Goal: Task Accomplishment & Management: Manage account settings

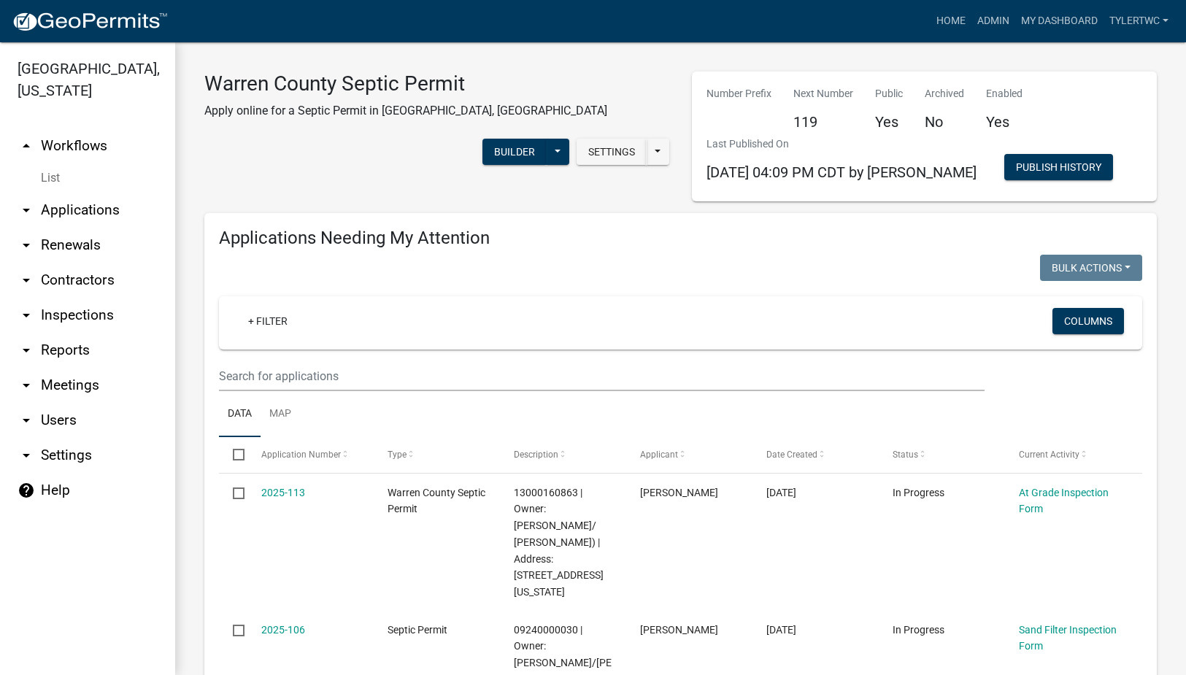
select select "2: 50"
select select "3: 100"
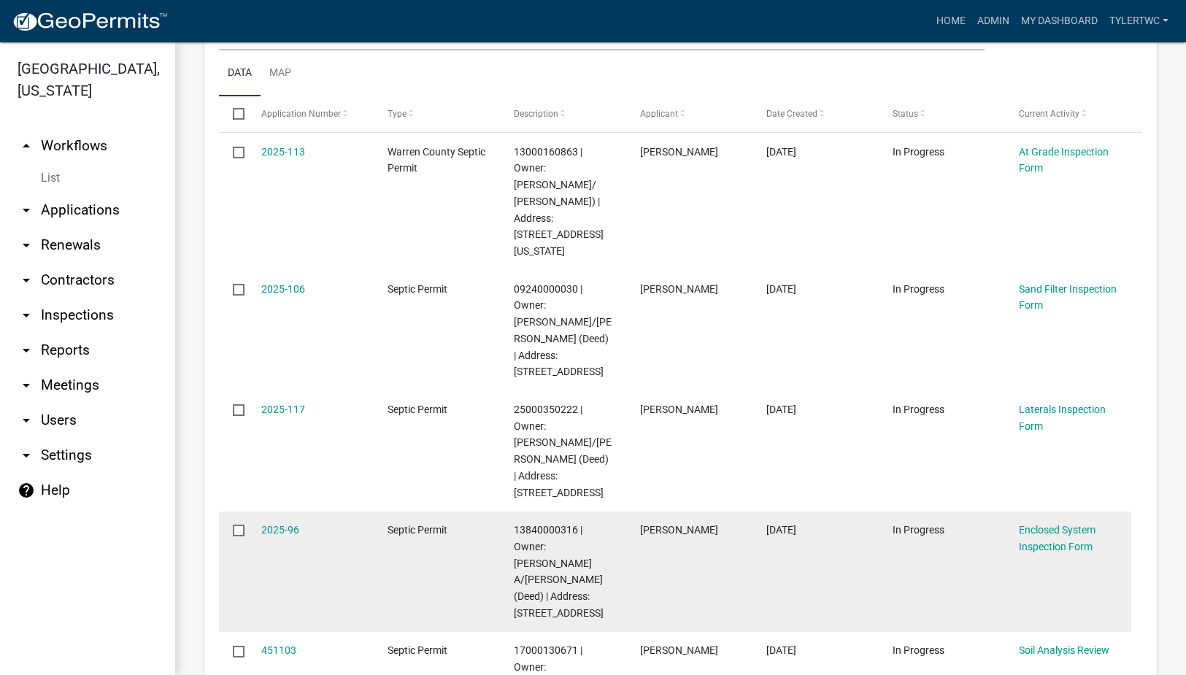
scroll to position [170, 0]
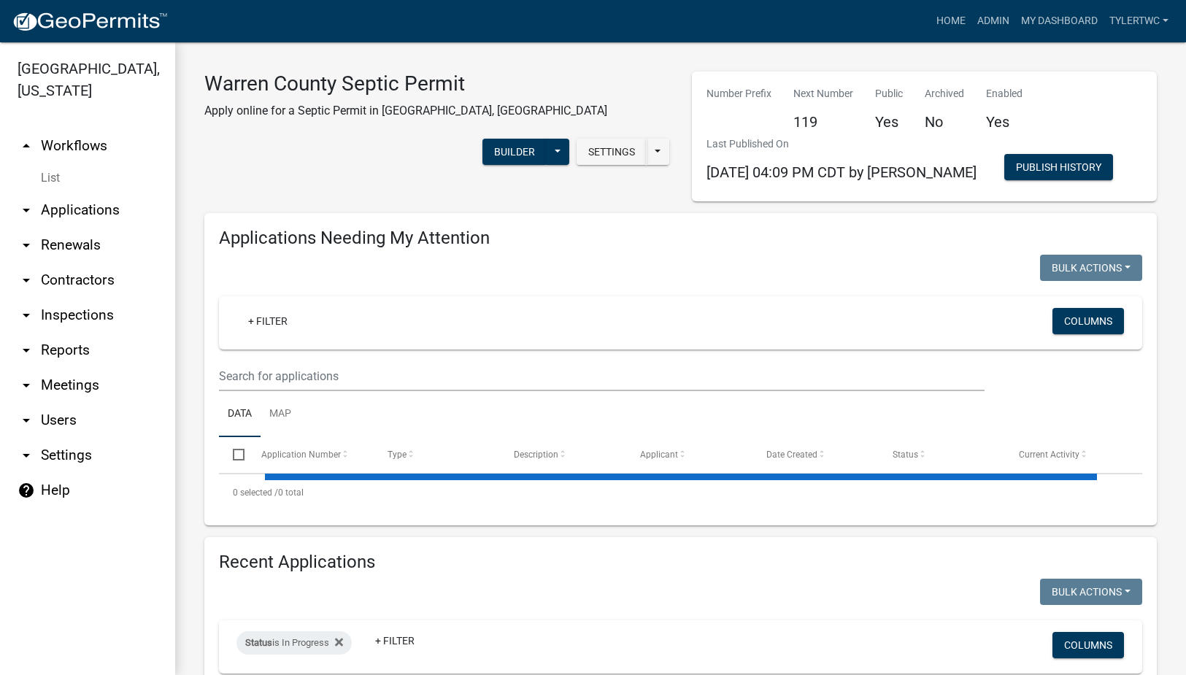
select select "2: 50"
select select "3: 100"
